Goal: Information Seeking & Learning: Learn about a topic

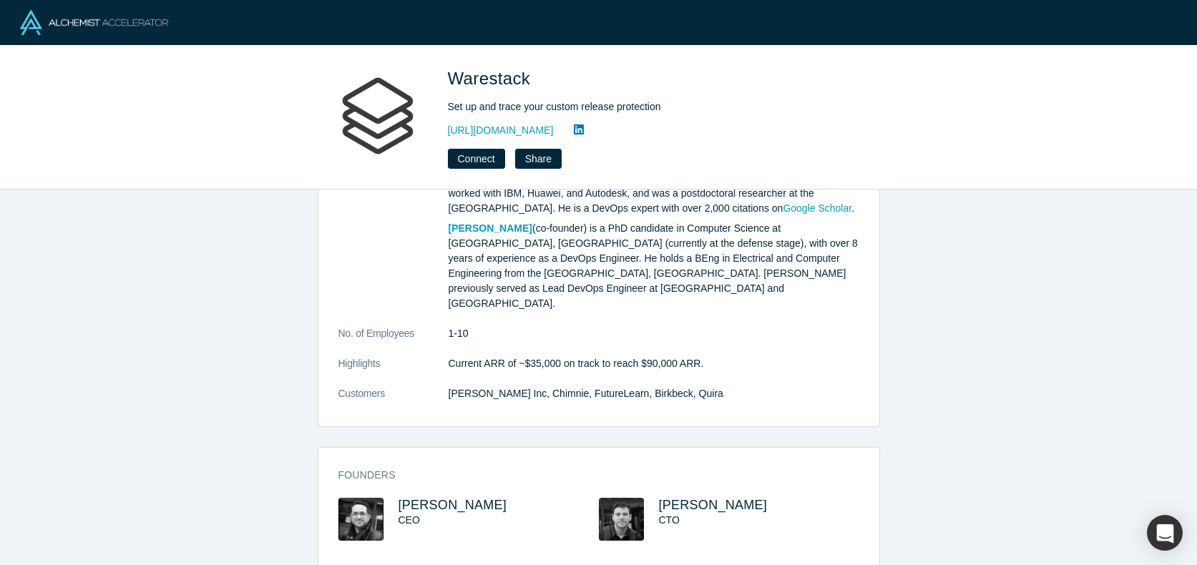
scroll to position [283, 0]
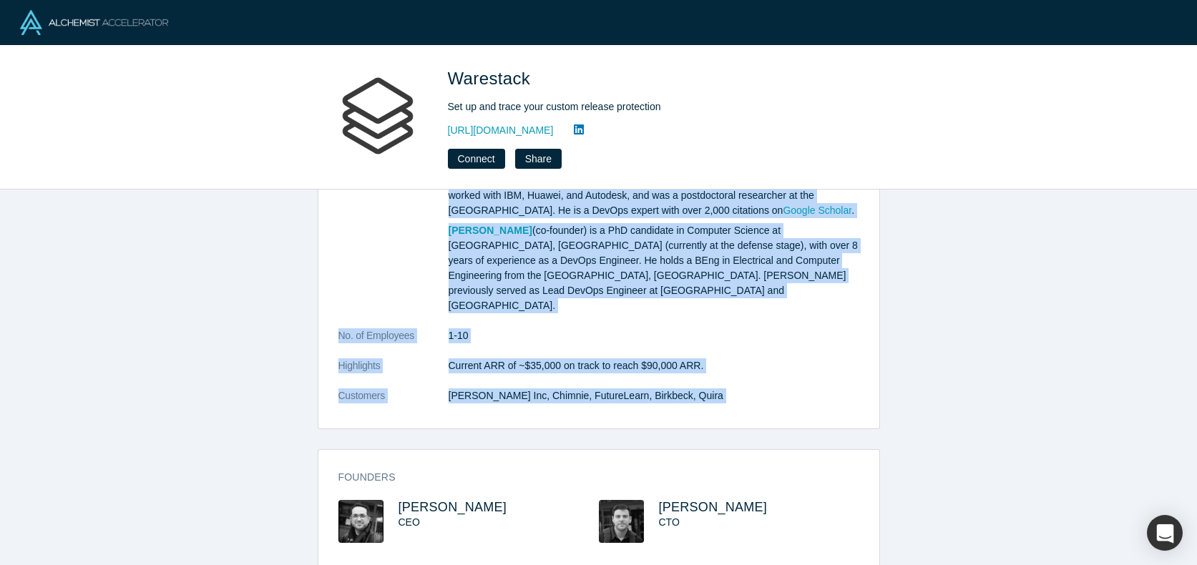
drag, startPoint x: 719, startPoint y: 421, endPoint x: 346, endPoint y: 265, distance: 404.4
click at [346, 265] on div "overview Description Warestack monitors releases like Grammarly monitors your w…" at bounding box center [598, 378] width 1197 height 376
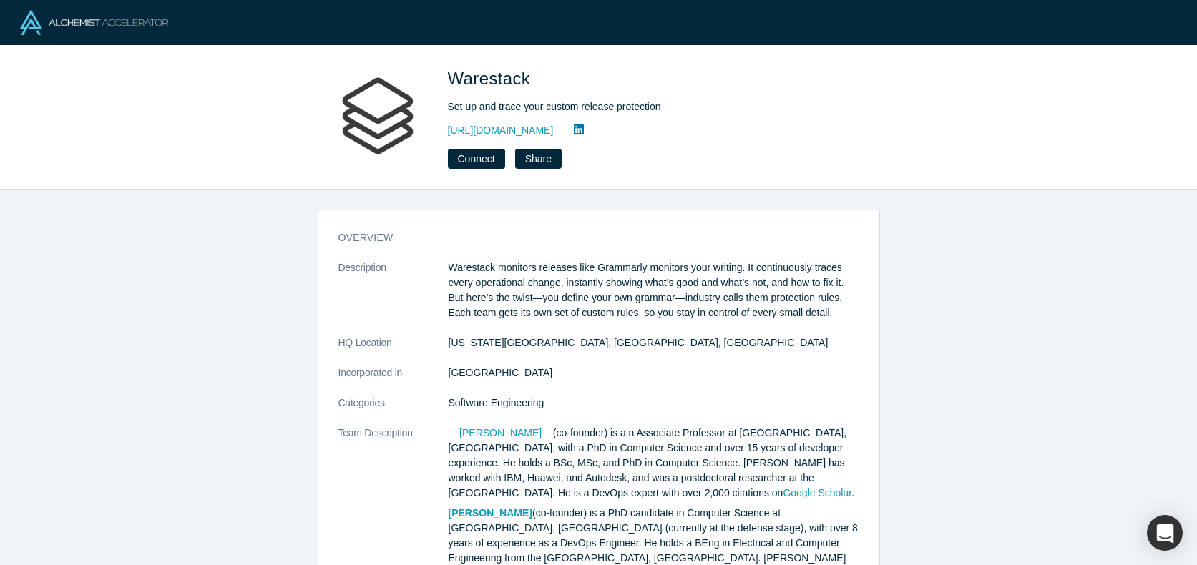
click at [424, 245] on div "overview Description Warestack monitors releases like Grammarly monitors your w…" at bounding box center [598, 465] width 561 height 491
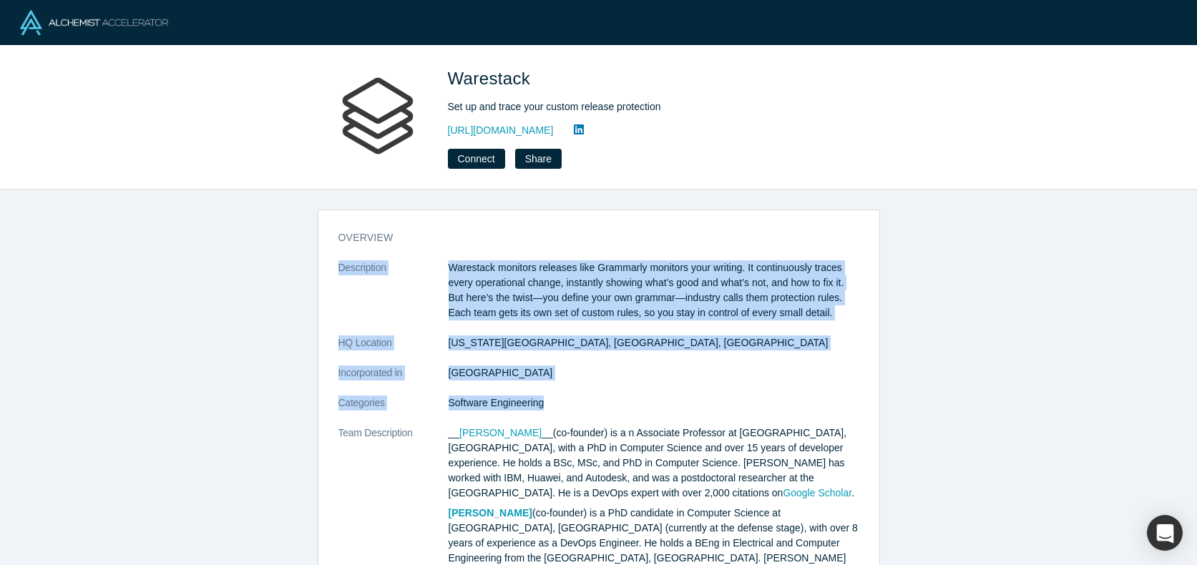
drag, startPoint x: 424, startPoint y: 245, endPoint x: 589, endPoint y: 400, distance: 226.2
click at [589, 401] on div "overview Description Warestack monitors releases like Grammarly monitors your w…" at bounding box center [598, 465] width 561 height 491
click at [589, 400] on dd "Software Engineering" at bounding box center [654, 403] width 411 height 15
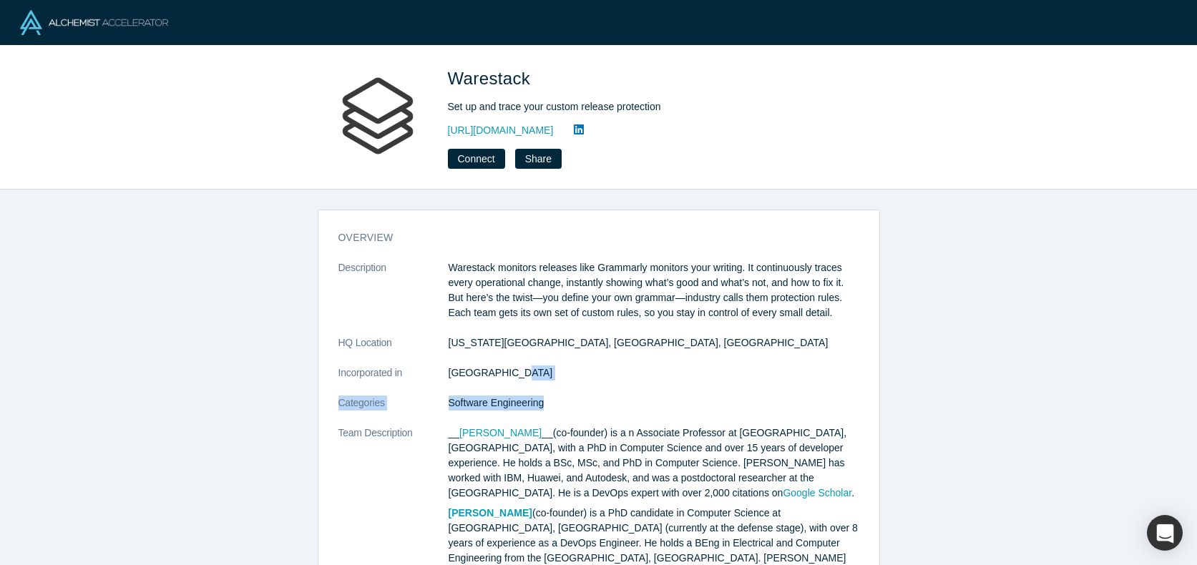
drag, startPoint x: 589, startPoint y: 405, endPoint x: 424, endPoint y: 403, distance: 165.3
click at [433, 393] on dl "Description Warestack monitors releases like Grammarly monitors your writing. I…" at bounding box center [598, 480] width 521 height 441
click at [424, 403] on dt "Categories" at bounding box center [393, 411] width 110 height 30
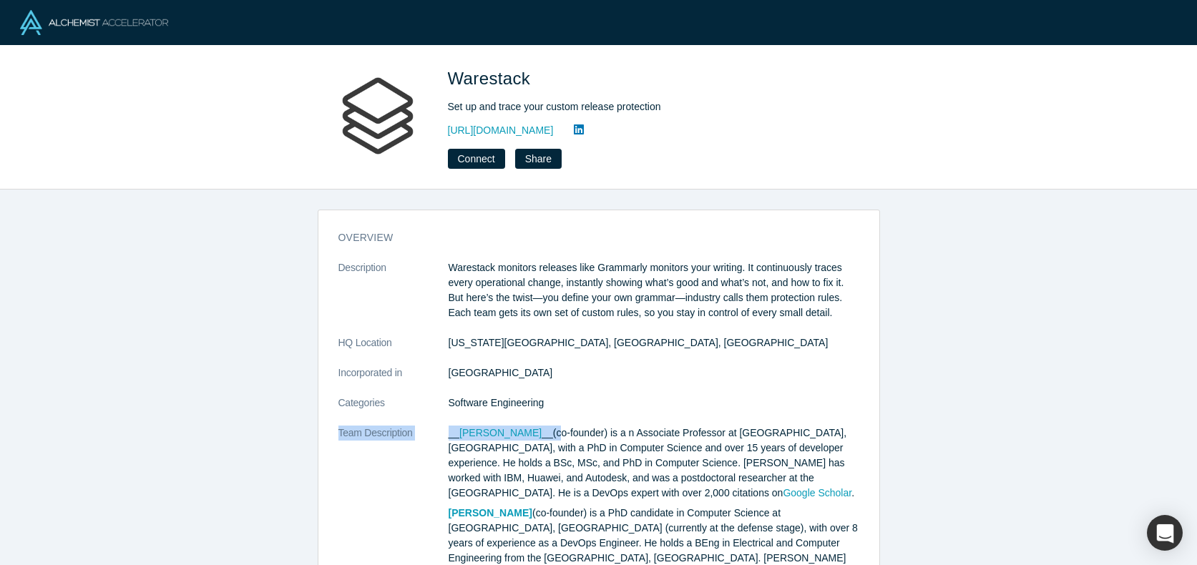
drag, startPoint x: 546, startPoint y: 426, endPoint x: 560, endPoint y: 418, distance: 16.3
click at [559, 418] on dl "Description Warestack monitors releases like Grammarly monitors your writing. I…" at bounding box center [598, 480] width 521 height 441
click at [560, 414] on dl "Description Warestack monitors releases like Grammarly monitors your writing. I…" at bounding box center [598, 480] width 521 height 441
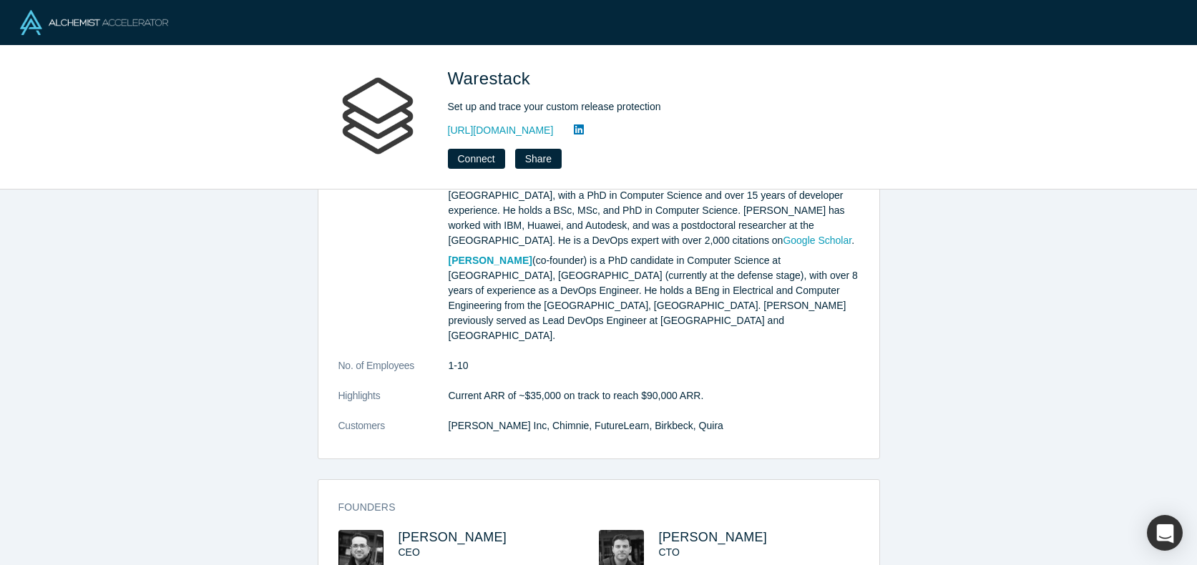
scroll to position [296, 0]
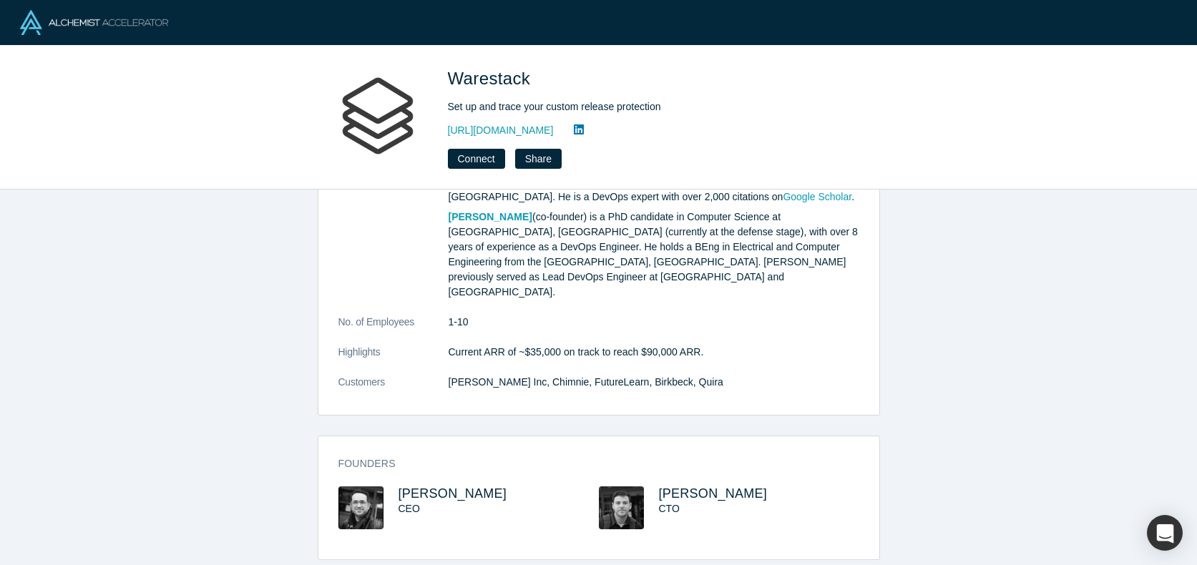
drag, startPoint x: 560, startPoint y: 414, endPoint x: 670, endPoint y: 602, distance: 217.0
click at [670, 564] on html "Warestack Set up and trace your custom release protection [URL][DOMAIN_NAME] Co…" at bounding box center [598, 282] width 1197 height 565
